Goal: Find specific page/section: Find specific page/section

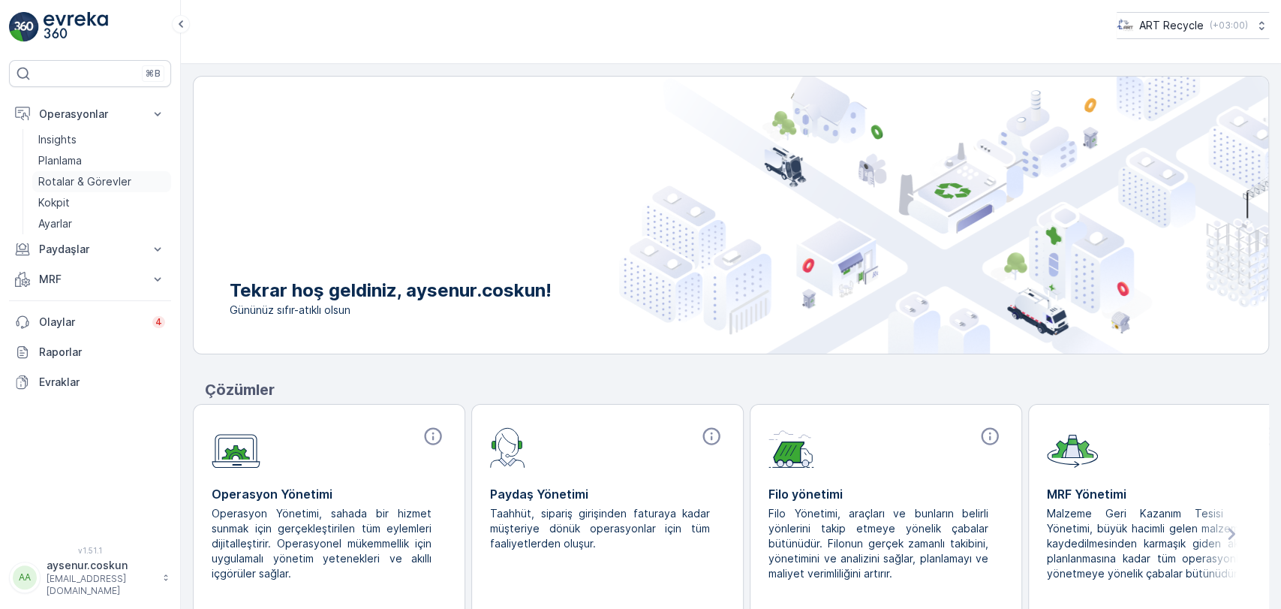
click at [62, 174] on p "Rotalar & Görevler" at bounding box center [84, 181] width 93 height 15
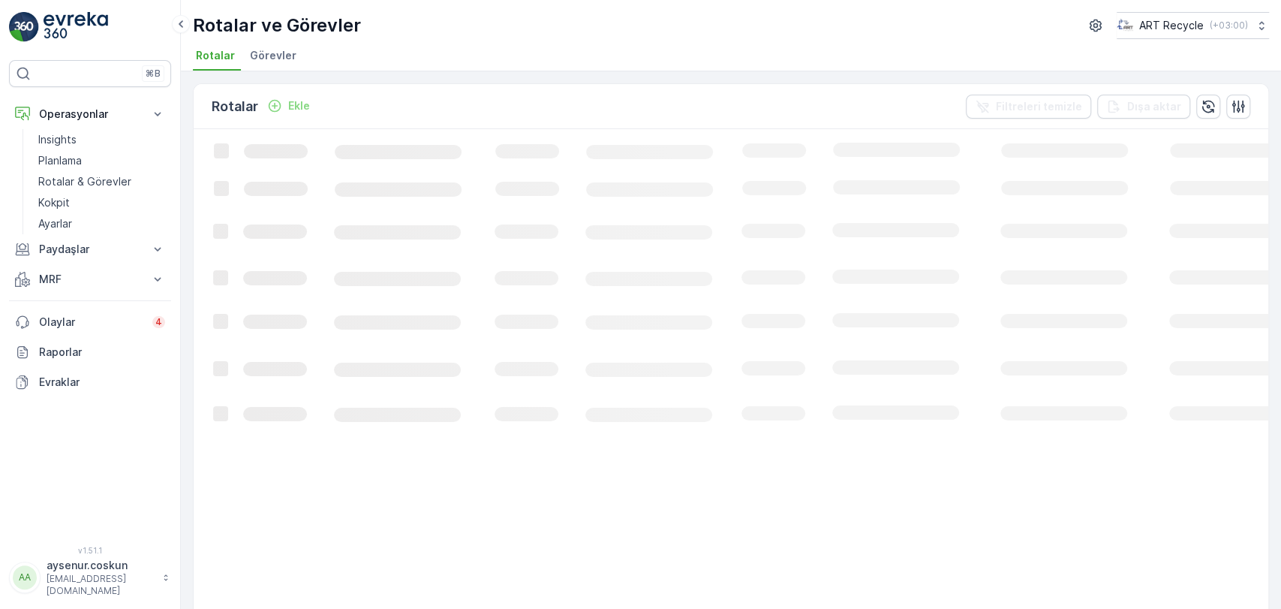
click at [282, 62] on span "Görevler" at bounding box center [273, 55] width 47 height 15
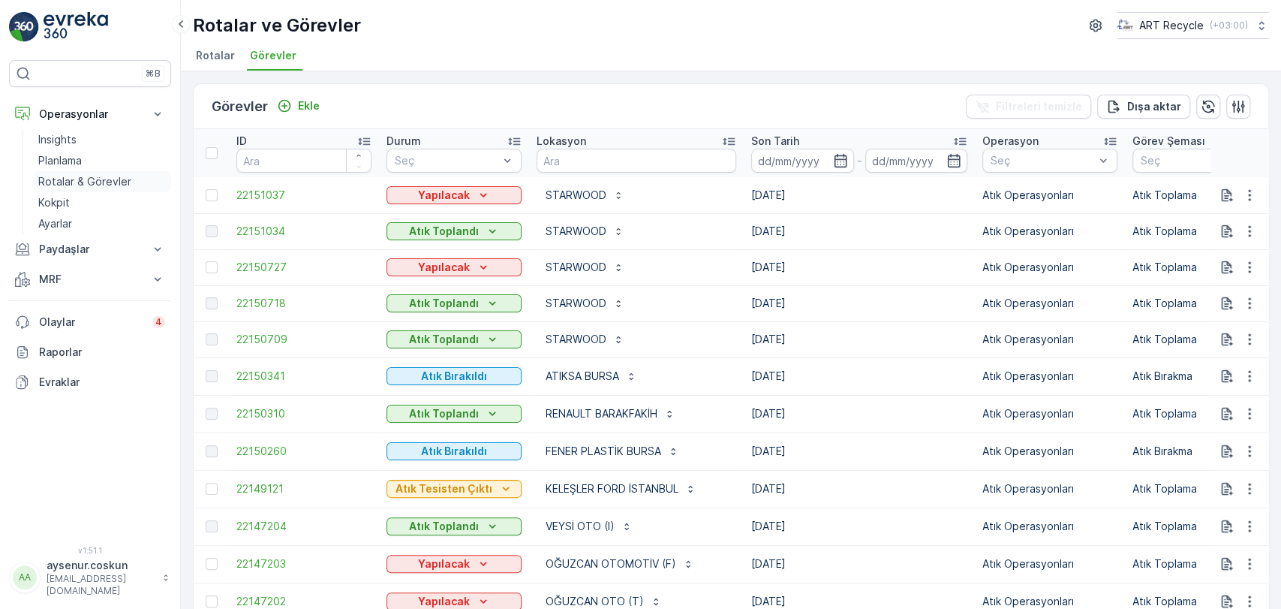
click at [71, 183] on p "Rotalar & Görevler" at bounding box center [84, 181] width 93 height 15
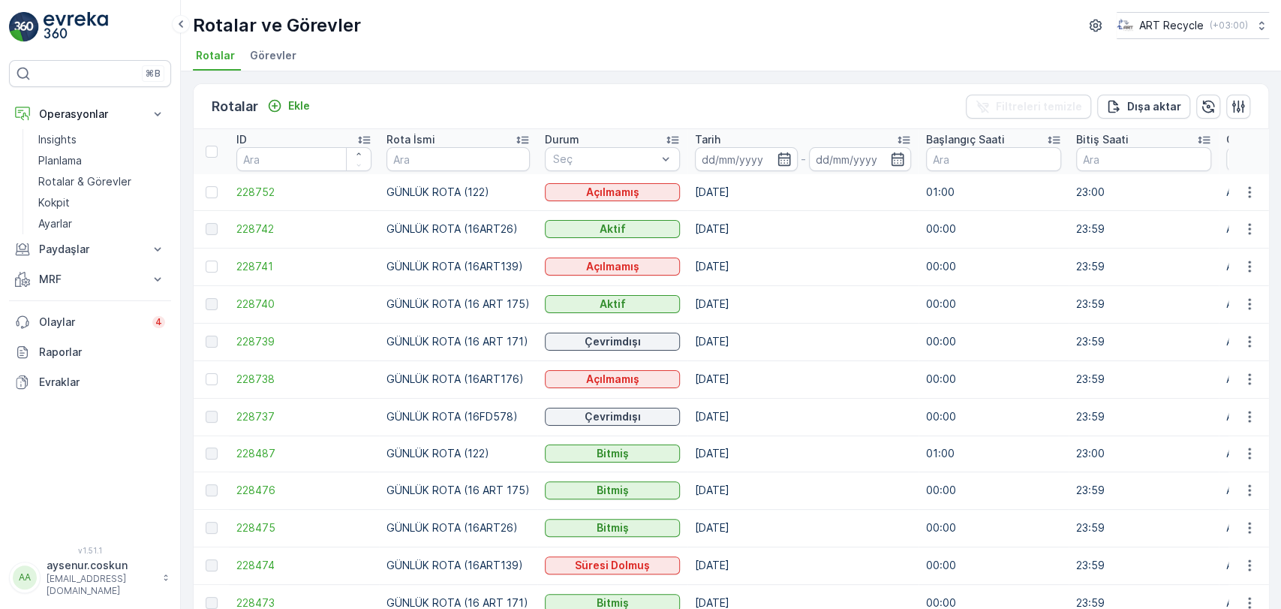
click at [280, 59] on span "Görevler" at bounding box center [273, 55] width 47 height 15
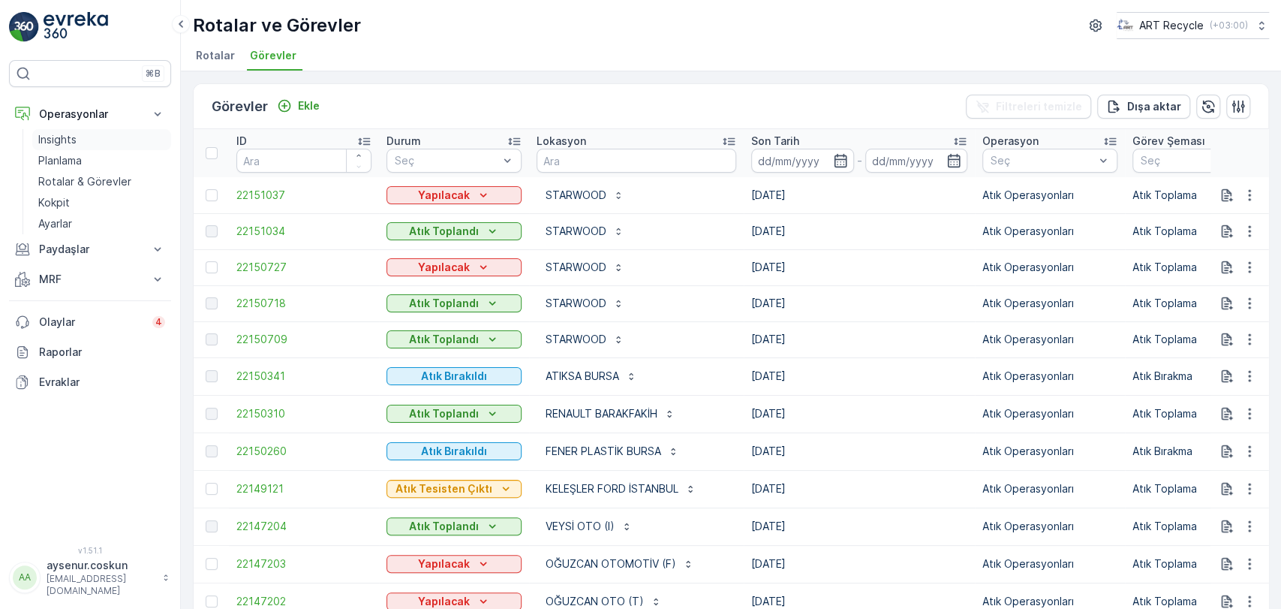
click at [84, 135] on link "Insights" at bounding box center [101, 139] width 139 height 21
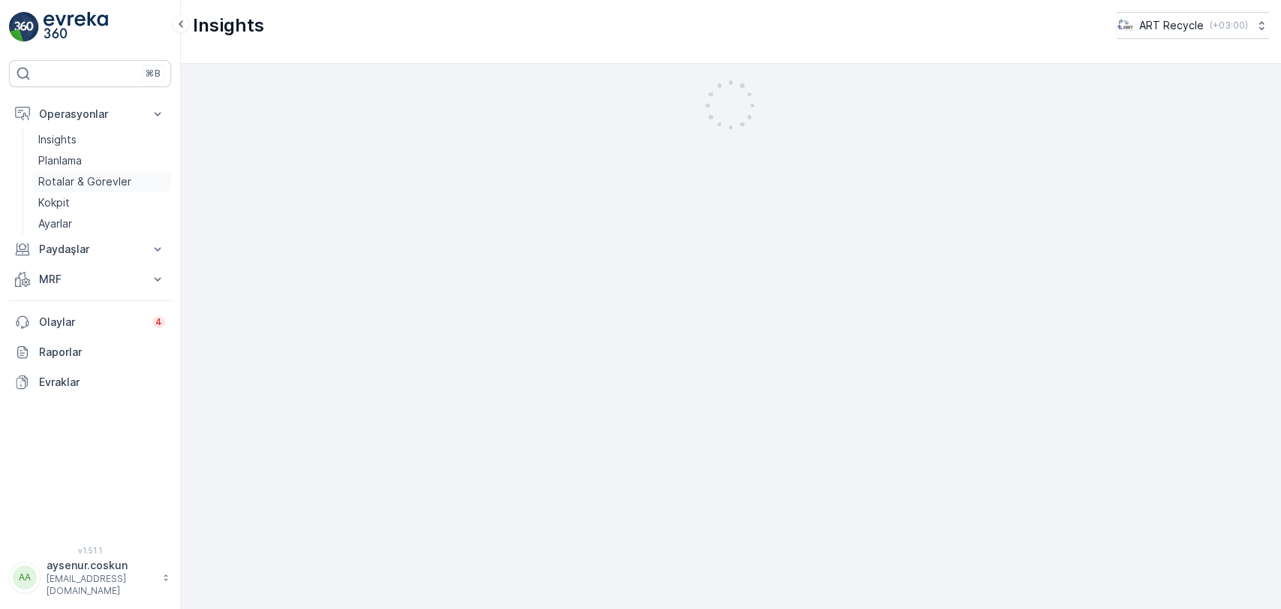
click at [76, 179] on p "Rotalar & Görevler" at bounding box center [84, 181] width 93 height 15
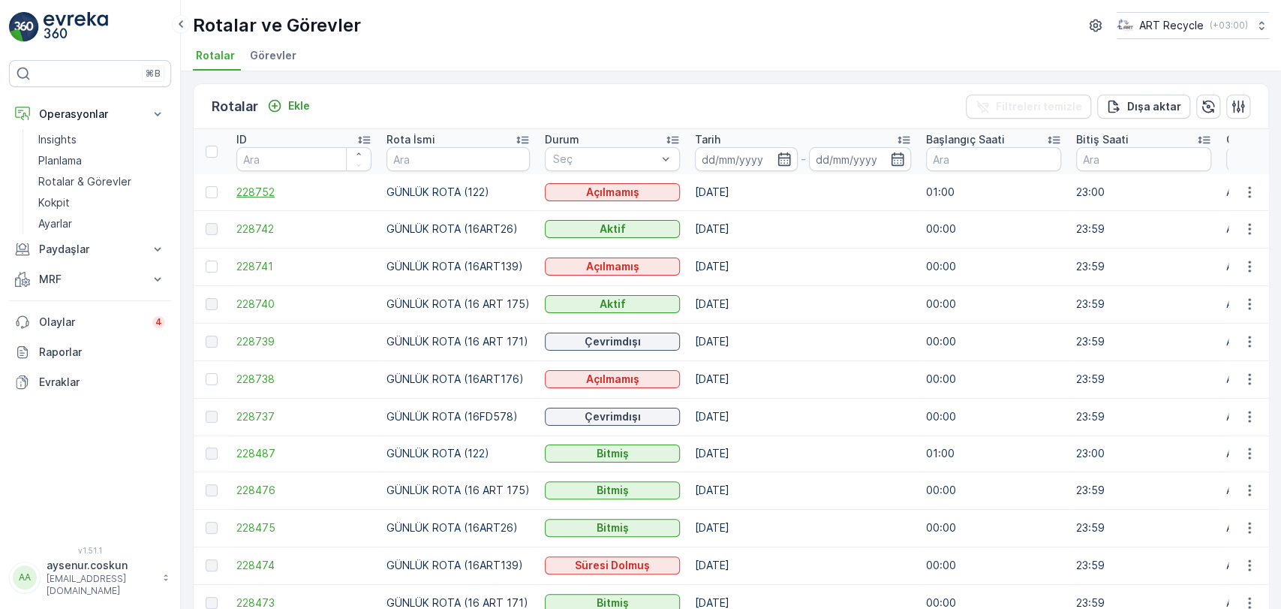
click at [264, 186] on span "228752" at bounding box center [303, 192] width 135 height 15
